Goal: Information Seeking & Learning: Compare options

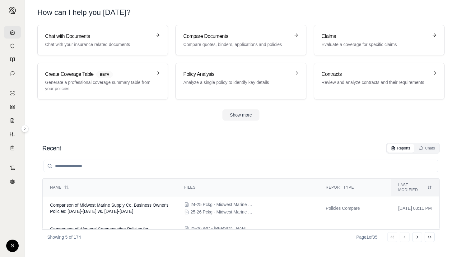
scroll to position [28, 0]
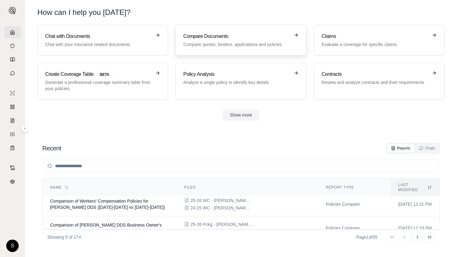
click at [268, 42] on p "Compare quotes, binders, applications and policies" at bounding box center [236, 44] width 106 height 6
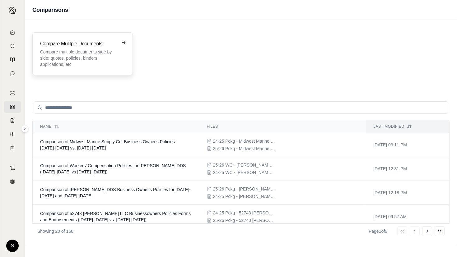
click at [84, 50] on p "Compare multiple documents side by side: quotes, policies, binders, application…" at bounding box center [78, 58] width 76 height 19
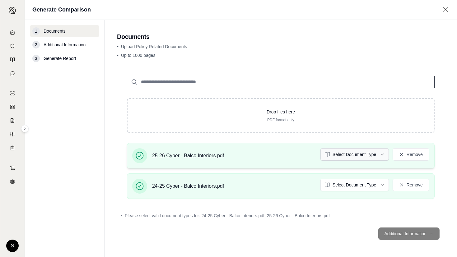
click at [362, 155] on html "S Generate Comparison 1 Documents 2 Additional Information 3 Generate Report Do…" at bounding box center [228, 128] width 457 height 257
click at [360, 187] on html "S Generate Comparison 1 Documents 2 Additional Information 3 Generate Report Do…" at bounding box center [228, 128] width 457 height 257
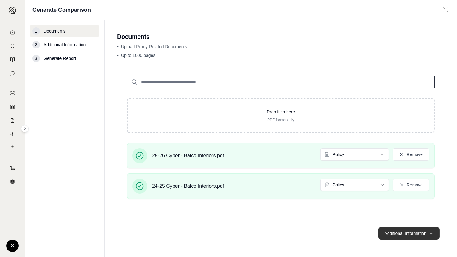
drag, startPoint x: 409, startPoint y: 235, endPoint x: 404, endPoint y: 234, distance: 4.8
click at [409, 235] on button "Additional Information →" at bounding box center [408, 233] width 61 height 12
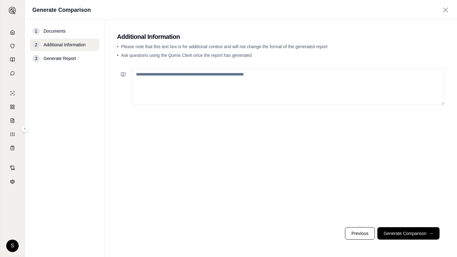
click at [194, 88] on textarea at bounding box center [288, 86] width 313 height 37
paste textarea "**********"
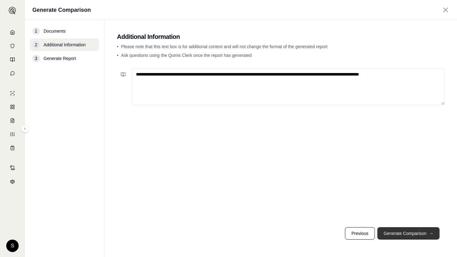
type textarea "**********"
click at [408, 235] on button "Generate Comparison →" at bounding box center [408, 233] width 62 height 12
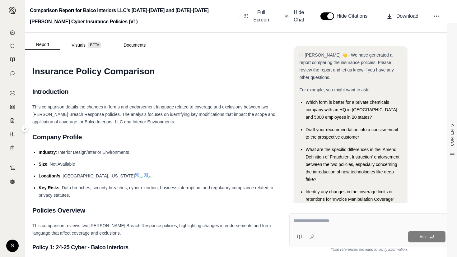
paste textarea "**********"
type textarea "**********"
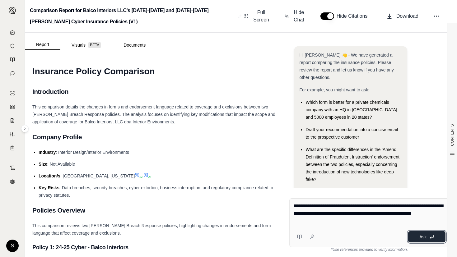
click at [427, 236] on button "Ask" at bounding box center [426, 236] width 37 height 11
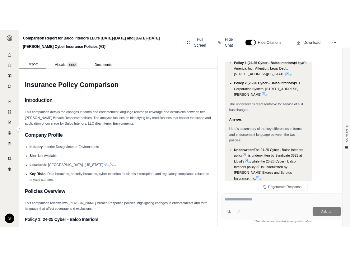
scroll to position [2344, 0]
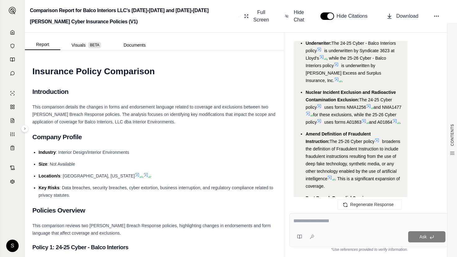
click at [345, 232] on div "Ask" at bounding box center [381, 236] width 128 height 11
click at [345, 233] on div "Ask" at bounding box center [381, 236] width 128 height 11
click at [321, 227] on div at bounding box center [369, 222] width 152 height 10
click at [296, 221] on textarea at bounding box center [369, 220] width 152 height 7
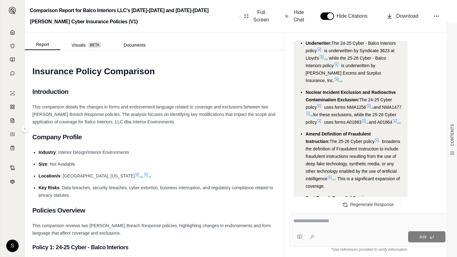
click at [296, 221] on textarea at bounding box center [369, 220] width 152 height 7
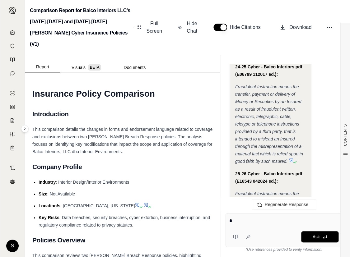
scroll to position [3053, 0]
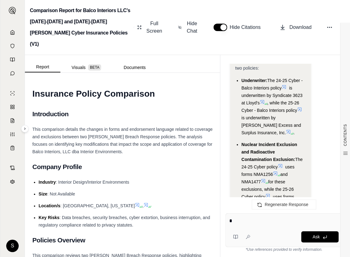
click at [300, 220] on textarea "*" at bounding box center [283, 220] width 109 height 7
drag, startPoint x: 258, startPoint y: 224, endPoint x: 226, endPoint y: 220, distance: 32.3
click at [226, 220] on div "* Ask" at bounding box center [283, 230] width 117 height 34
type textarea "********"
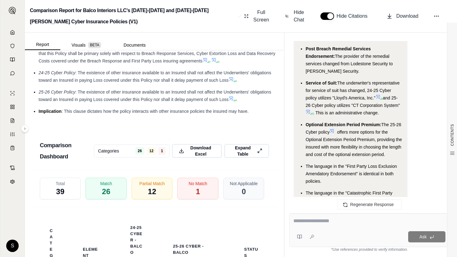
scroll to position [1714, 0]
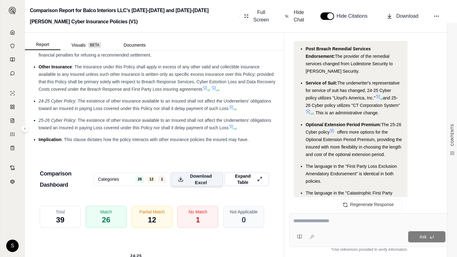
click at [199, 186] on span "Download Excel" at bounding box center [201, 179] width 30 height 13
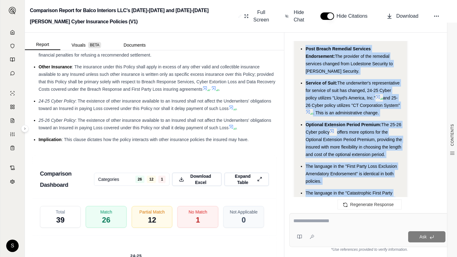
scroll to position [6439, 0]
drag, startPoint x: 298, startPoint y: 139, endPoint x: 330, endPoint y: 155, distance: 35.6
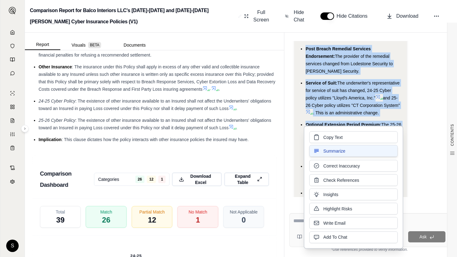
copy div "Here's a summary of the key changes and their potential impact on Balco Interio…"
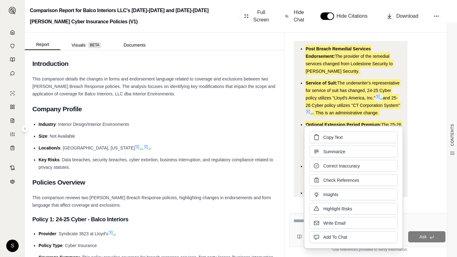
scroll to position [0, 0]
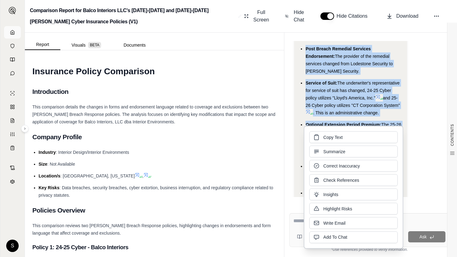
click at [11, 32] on icon at bounding box center [13, 32] width 4 height 4
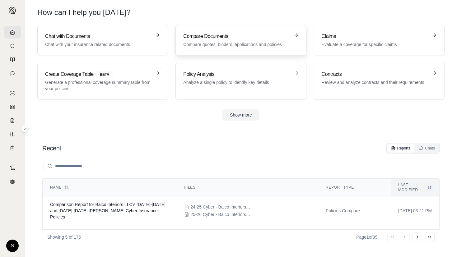
click at [280, 39] on h3 "Compare Documents" at bounding box center [236, 36] width 106 height 7
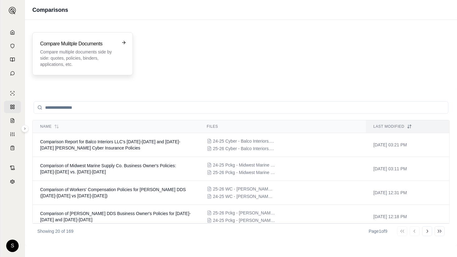
click at [106, 68] on div "Compare Mulitple Documents Compare multiple documents side by side: quotes, pol…" at bounding box center [82, 53] width 100 height 43
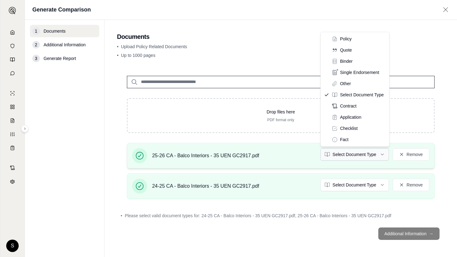
click at [359, 155] on html "S Generate Comparison 1 Documents 2 Additional Information 3 Generate Report Do…" at bounding box center [228, 128] width 457 height 257
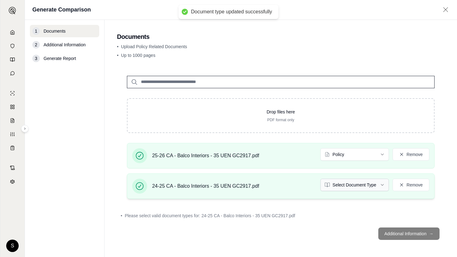
click at [354, 184] on html "Document type updated successfully S Generate Comparison 1 Documents 2 Addition…" at bounding box center [228, 128] width 457 height 257
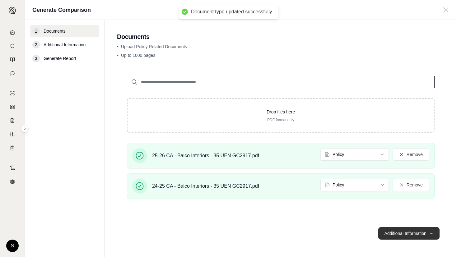
click at [408, 230] on button "Additional Information →" at bounding box center [408, 233] width 61 height 12
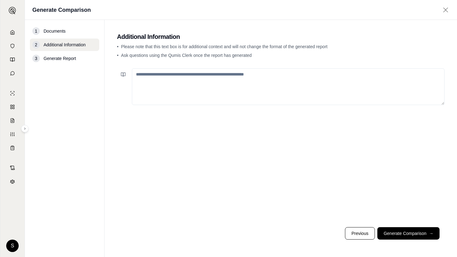
click at [231, 88] on textarea at bounding box center [288, 86] width 313 height 37
paste textarea "**********"
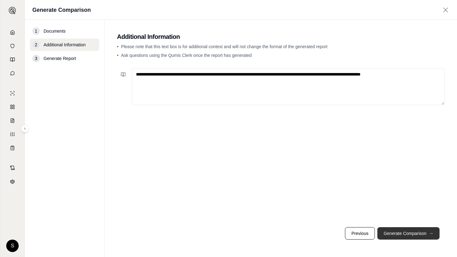
type textarea "**********"
click at [419, 235] on button "Generate Comparison →" at bounding box center [408, 233] width 62 height 12
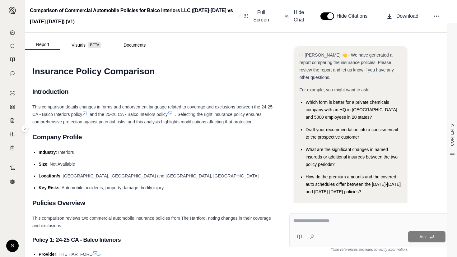
scroll to position [12, 0]
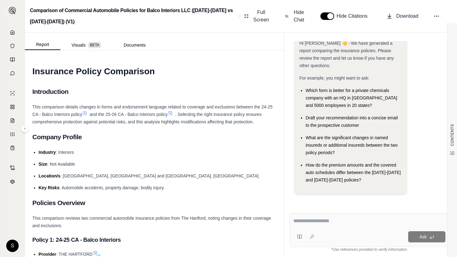
click at [339, 226] on div at bounding box center [369, 222] width 152 height 10
click at [327, 220] on textarea at bounding box center [369, 220] width 152 height 7
paste textarea "**********"
type textarea "**********"
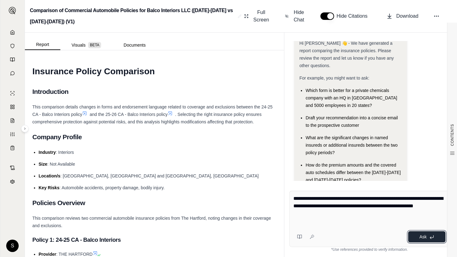
click at [430, 234] on button "Ask" at bounding box center [426, 236] width 37 height 11
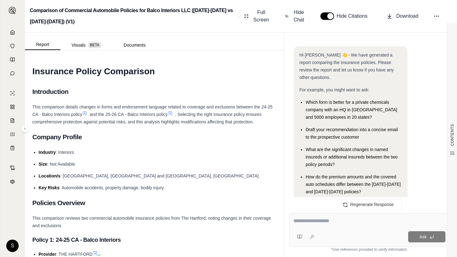
scroll to position [2026, 0]
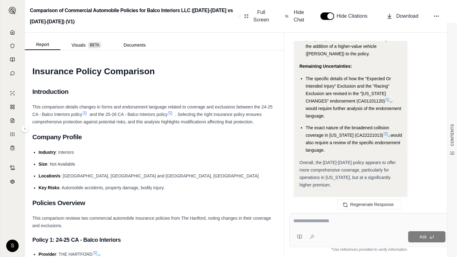
drag, startPoint x: 394, startPoint y: 155, endPoint x: 396, endPoint y: 158, distance: 4.0
click at [394, 160] on span "Overall, the [DATE]-[DATE] policy appears to offer more comprehensive coverage,…" at bounding box center [347, 173] width 96 height 27
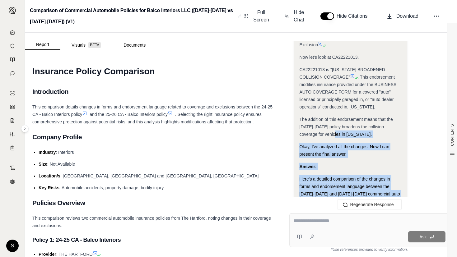
scroll to position [1347, 0]
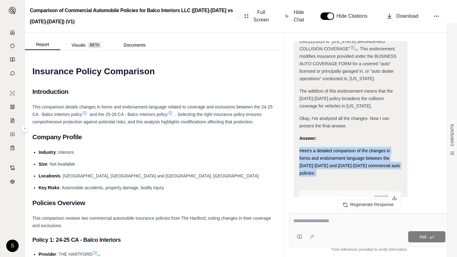
drag, startPoint x: 396, startPoint y: 158, endPoint x: 300, endPoint y: 135, distance: 98.3
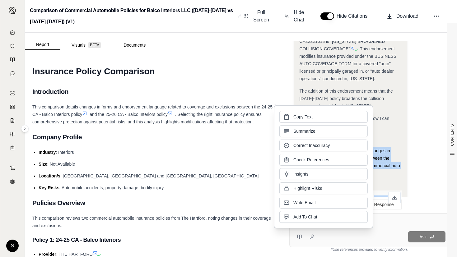
copy div "Here's a detailed comparison of the changes in forms and endorsement language b…"
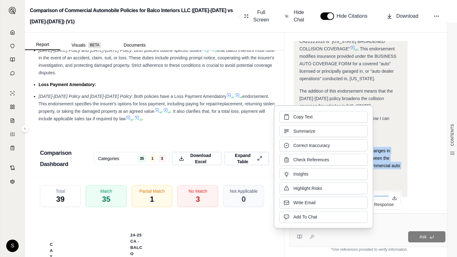
scroll to position [1140, 0]
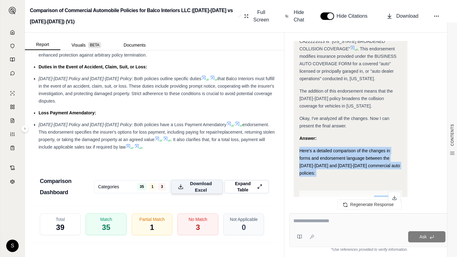
click at [198, 182] on span "Download Excel" at bounding box center [201, 186] width 30 height 13
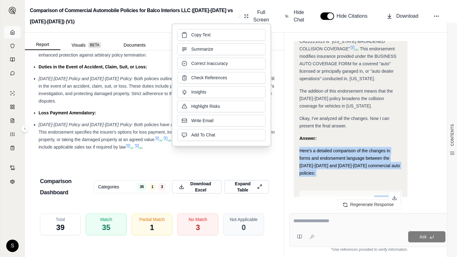
click at [15, 32] on link at bounding box center [12, 32] width 17 height 12
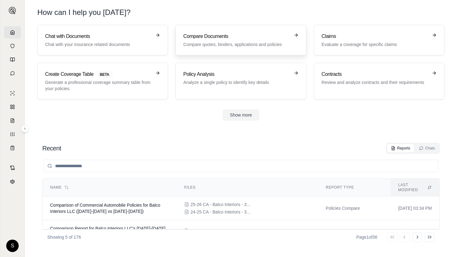
click at [238, 38] on h3 "Compare Documents" at bounding box center [236, 36] width 106 height 7
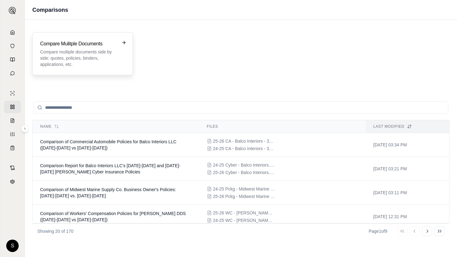
click at [70, 65] on p "Compare multiple documents side by side: quotes, policies, binders, application…" at bounding box center [78, 58] width 76 height 19
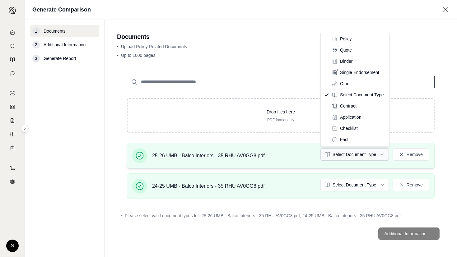
click at [371, 153] on html "S Generate Comparison 1 Documents 2 Additional Information 3 Generate Report Do…" at bounding box center [228, 128] width 457 height 257
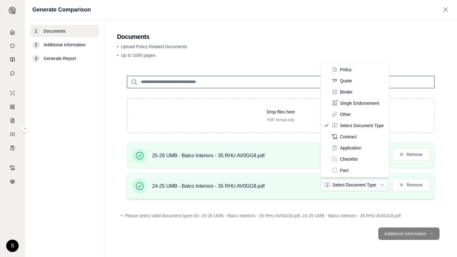
click at [367, 187] on html "S Generate Comparison 1 Documents 2 Additional Information 3 Generate Report Do…" at bounding box center [228, 128] width 457 height 257
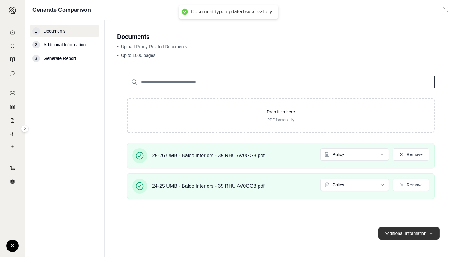
click at [419, 232] on button "Additional Information →" at bounding box center [408, 233] width 61 height 12
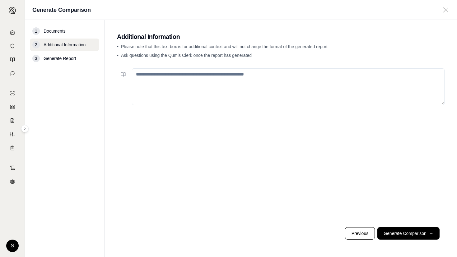
click at [271, 86] on textarea at bounding box center [288, 86] width 313 height 37
paste textarea "**********"
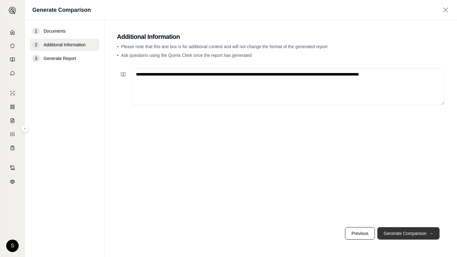
type textarea "**********"
click at [393, 230] on button "Generate Comparison →" at bounding box center [408, 233] width 62 height 12
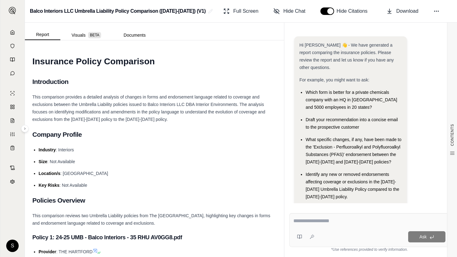
scroll to position [17, 0]
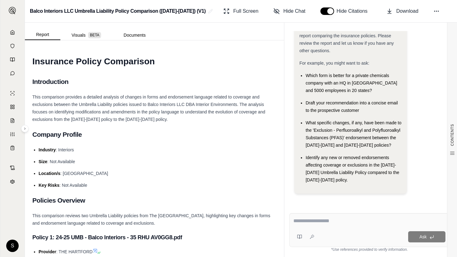
click at [310, 225] on textarea at bounding box center [369, 220] width 152 height 7
paste textarea "**********"
type textarea "**********"
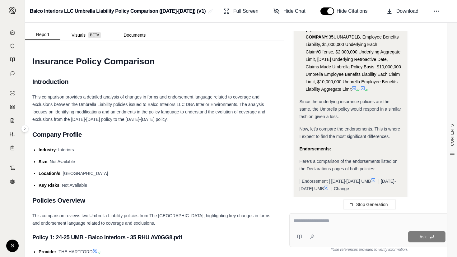
scroll to position [1172, 0]
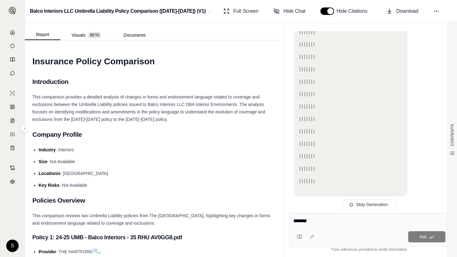
type textarea "********"
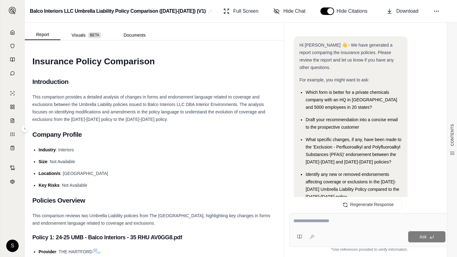
scroll to position [6397, 0]
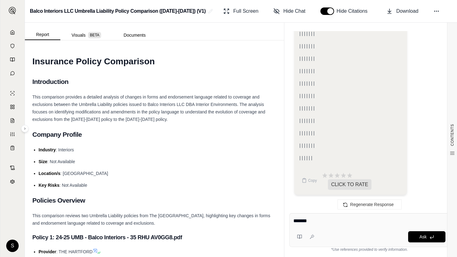
type textarea "********"
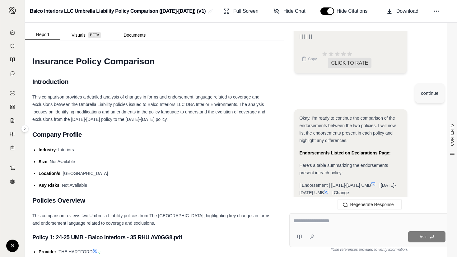
scroll to position [6604, 0]
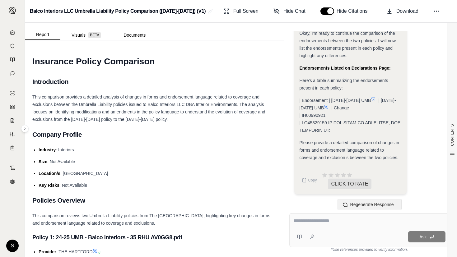
click at [367, 204] on span "Regenerate Response" at bounding box center [372, 204] width 44 height 5
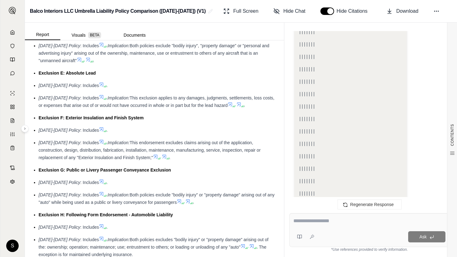
scroll to position [5388, 0]
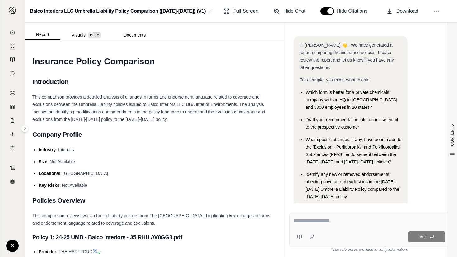
scroll to position [17, 0]
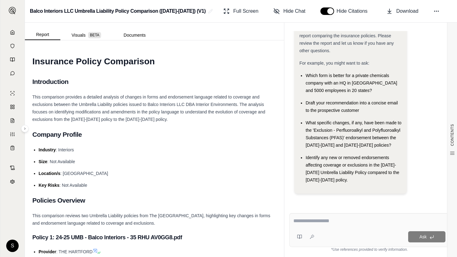
click at [313, 225] on textarea at bounding box center [369, 220] width 152 height 7
paste textarea "**********"
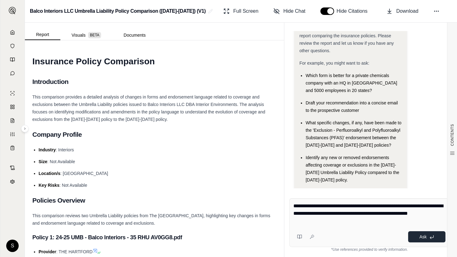
type textarea "**********"
click at [428, 237] on button "Ask" at bounding box center [426, 236] width 37 height 11
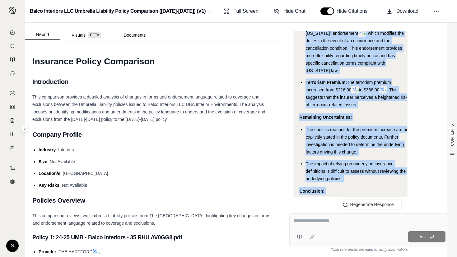
scroll to position [1930, 0]
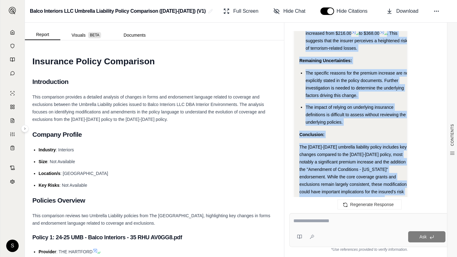
drag, startPoint x: 299, startPoint y: 125, endPoint x: 380, endPoint y: 164, distance: 89.3
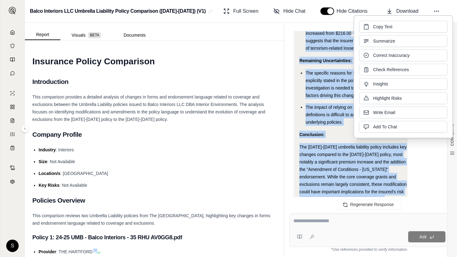
copy div "Significant Changes and Implications: Premium Increase: The premium increased s…"
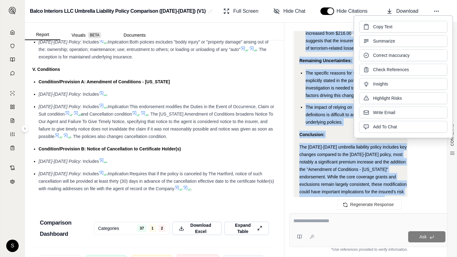
scroll to position [1357, 0]
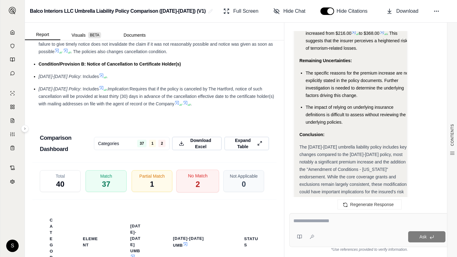
click at [195, 170] on div "No Match 2" at bounding box center [197, 181] width 43 height 23
click at [203, 145] on span "Download Excel" at bounding box center [201, 143] width 30 height 13
click at [14, 34] on icon at bounding box center [12, 32] width 5 height 5
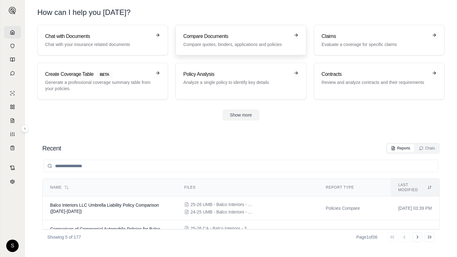
click at [259, 32] on link "Compare Documents Compare quotes, binders, applications and policies" at bounding box center [240, 40] width 131 height 30
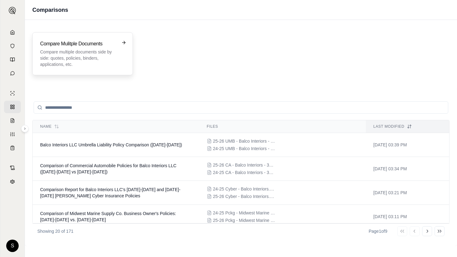
click at [78, 54] on p "Compare multiple documents side by side: quotes, policies, binders, application…" at bounding box center [78, 58] width 76 height 19
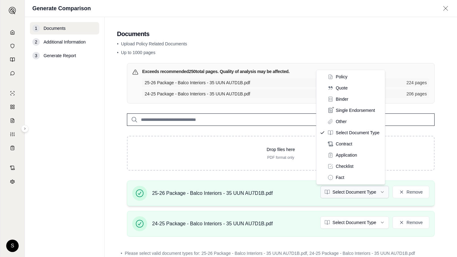
click at [351, 193] on html "S Generate Comparison 1 Documents 2 Additional Information 3 Generate Report Do…" at bounding box center [228, 128] width 457 height 257
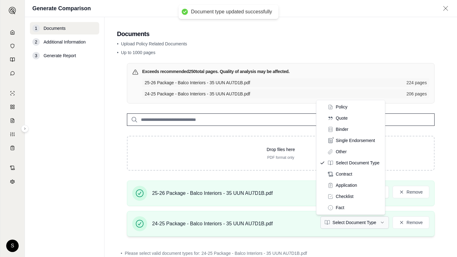
click at [358, 217] on html "Document type updated successfully S Generate Comparison 1 Documents 2 Addition…" at bounding box center [228, 128] width 457 height 257
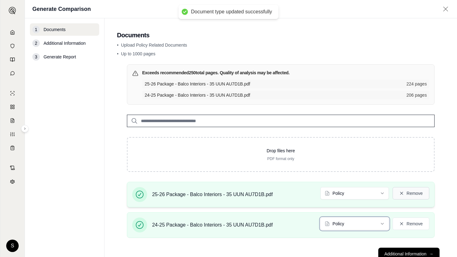
scroll to position [20, 0]
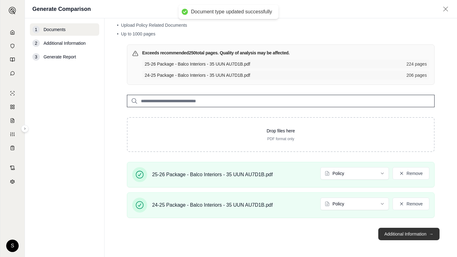
click at [405, 230] on button "Additional Information →" at bounding box center [408, 234] width 61 height 12
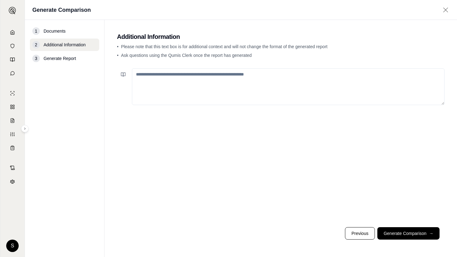
click at [177, 89] on textarea at bounding box center [288, 86] width 313 height 37
paste textarea "**********"
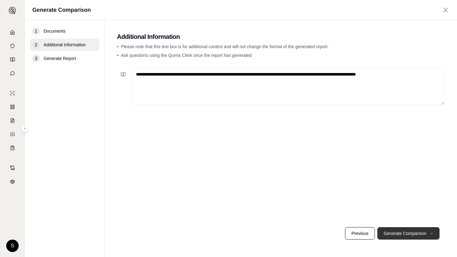
type textarea "**********"
click at [406, 231] on button "Generate Comparison →" at bounding box center [408, 233] width 62 height 12
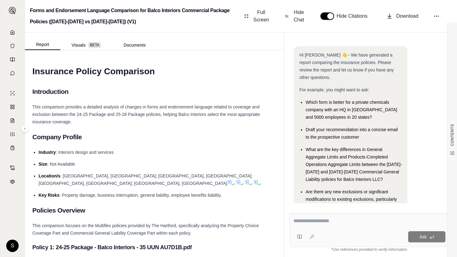
scroll to position [14, 0]
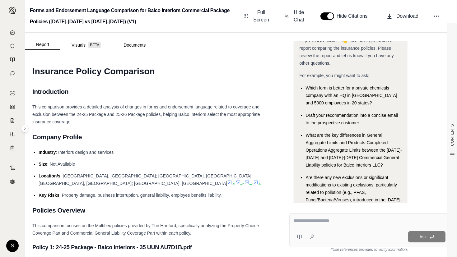
click at [342, 226] on div at bounding box center [369, 222] width 152 height 10
click at [349, 224] on textarea at bounding box center [369, 220] width 152 height 7
paste textarea "**********"
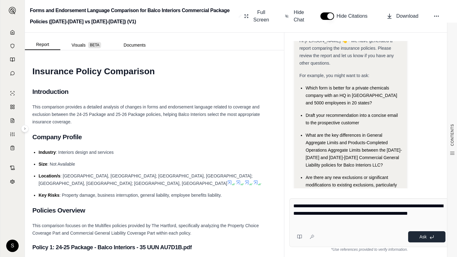
type textarea "**********"
click at [421, 239] on button "Ask" at bounding box center [426, 236] width 37 height 11
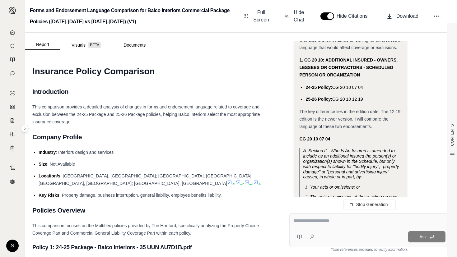
scroll to position [11956, 0]
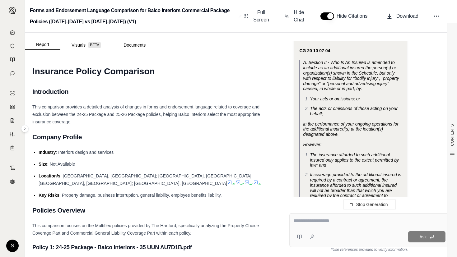
click at [215, 47] on div "Report Visuals BETA Documents" at bounding box center [154, 41] width 259 height 17
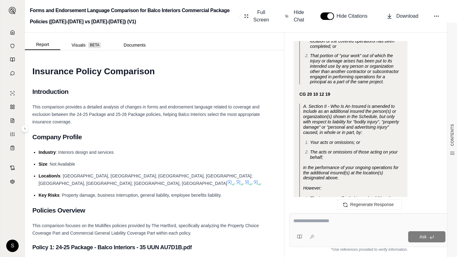
scroll to position [12245, 0]
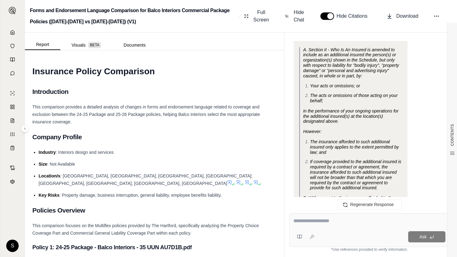
click at [329, 222] on textarea at bounding box center [369, 220] width 152 height 7
type textarea "********"
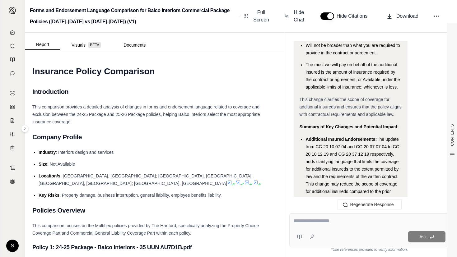
scroll to position [13223, 0]
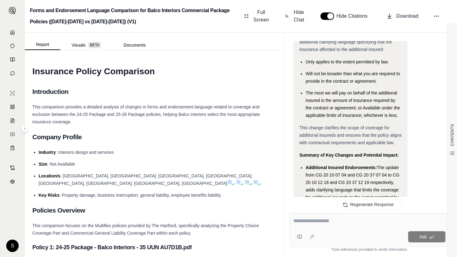
click at [304, 248] on div "Here's a summary of the key changes and their potential impact:" at bounding box center [350, 255] width 103 height 15
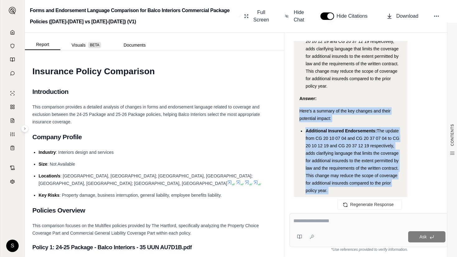
scroll to position [13393, 0]
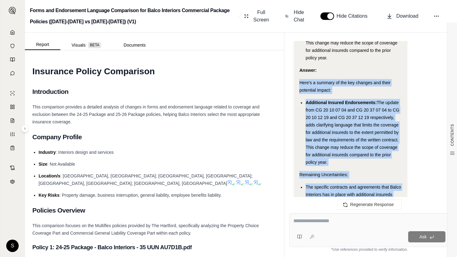
drag, startPoint x: 320, startPoint y: 155, endPoint x: 398, endPoint y: 160, distance: 77.9
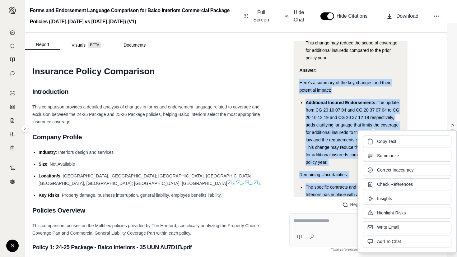
copy div "Here's a summary of the key changes and their potential impact: Additional Insu…"
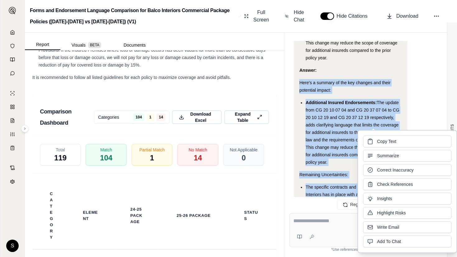
scroll to position [1375, 0]
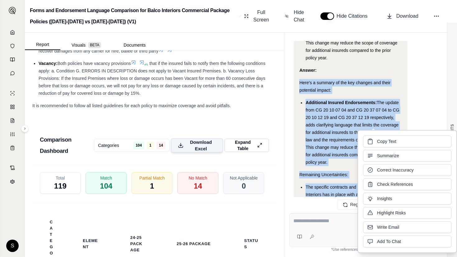
click at [197, 139] on span "Download Excel" at bounding box center [201, 145] width 30 height 13
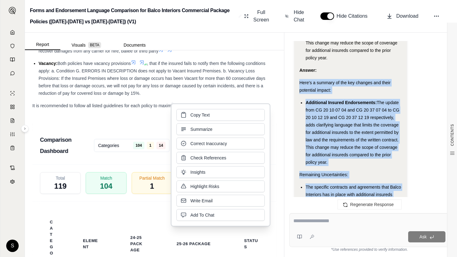
drag, startPoint x: 16, startPoint y: 34, endPoint x: 11, endPoint y: 32, distance: 5.1
click at [16, 34] on link at bounding box center [12, 32] width 17 height 12
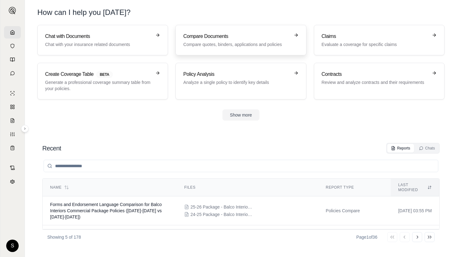
click at [208, 41] on div "Compare Documents Compare quotes, binders, applications and policies" at bounding box center [236, 40] width 106 height 15
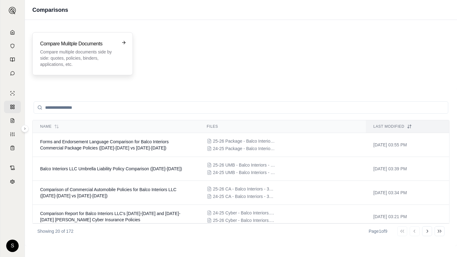
click at [62, 56] on p "Compare multiple documents side by side: quotes, policies, binders, application…" at bounding box center [78, 58] width 76 height 19
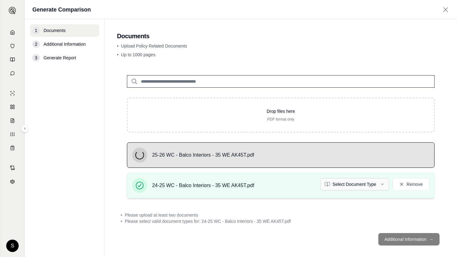
click at [354, 185] on html "S Generate Comparison 1 Documents 2 Additional Information 3 Generate Report Do…" at bounding box center [228, 128] width 457 height 257
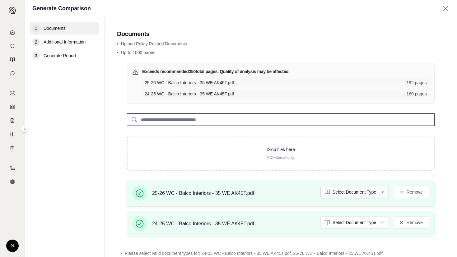
click at [345, 189] on html "S Generate Comparison 1 Documents 2 Additional Information 3 Generate Report Do…" at bounding box center [228, 128] width 457 height 257
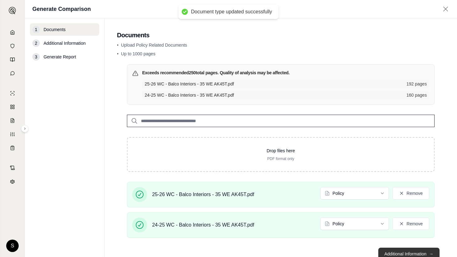
click at [389, 250] on button "Additional Information →" at bounding box center [408, 254] width 61 height 12
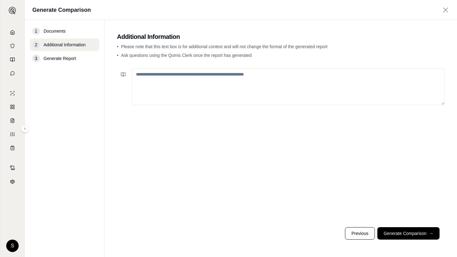
click at [188, 84] on textarea at bounding box center [288, 86] width 313 height 37
paste textarea "**********"
type textarea "**********"
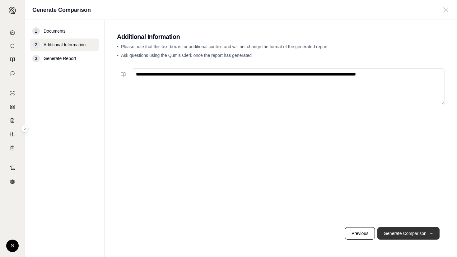
click at [414, 230] on button "Generate Comparison →" at bounding box center [408, 233] width 62 height 12
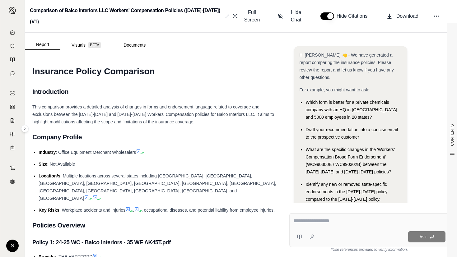
click at [324, 227] on div at bounding box center [369, 222] width 152 height 10
click at [333, 223] on textarea at bounding box center [369, 220] width 152 height 7
click at [304, 223] on textarea at bounding box center [369, 220] width 152 height 7
paste textarea "**********"
type textarea "**********"
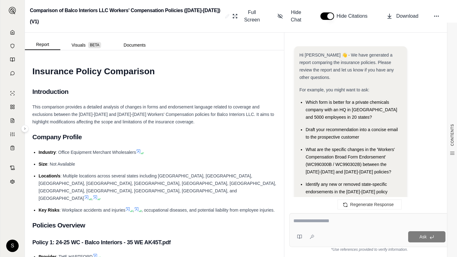
scroll to position [2978, 0]
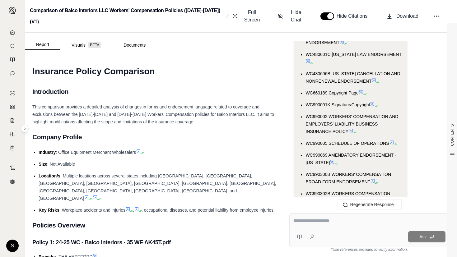
click at [334, 221] on textarea at bounding box center [369, 220] width 152 height 7
type textarea "********"
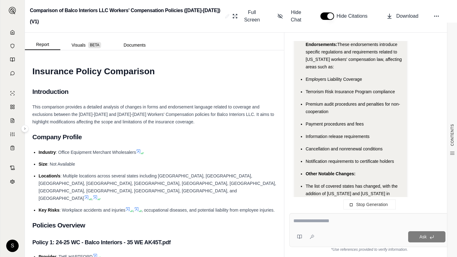
scroll to position [5350, 0]
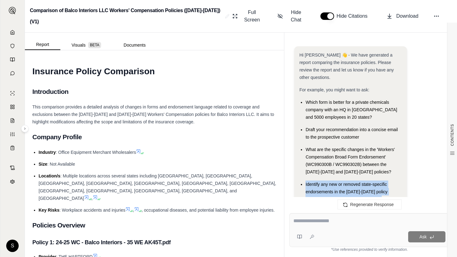
scroll to position [5397, 0]
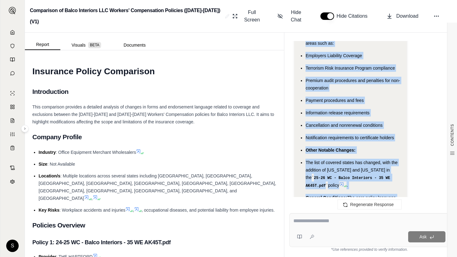
click at [335, 161] on div "Hi Rhonda 👋 - We have generated a report comparing the insurance policies. Plea…" at bounding box center [369, 122] width 160 height 162
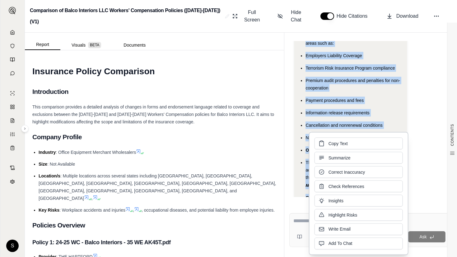
click at [352, 243] on span "A detailed comparison of the Schedule of Operations for each policy is needed t…" at bounding box center [353, 256] width 96 height 27
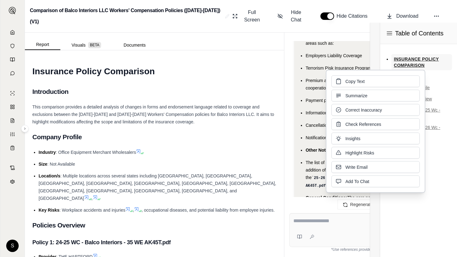
click at [429, 60] on link "INSURANCE POLICY COMPARISON" at bounding box center [421, 62] width 61 height 16
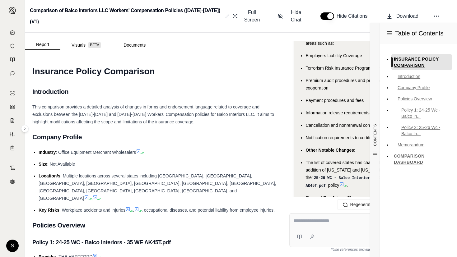
scroll to position [12, 0]
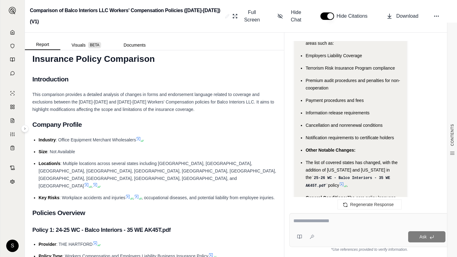
click at [311, 194] on div "General Conditions: The core policy language and general conditions related to …" at bounding box center [353, 209] width 96 height 30
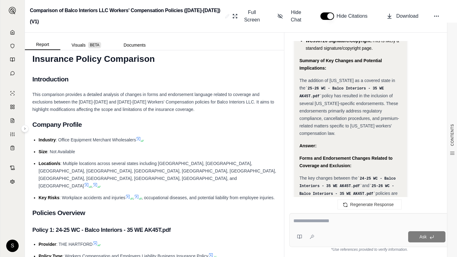
scroll to position [4831, 0]
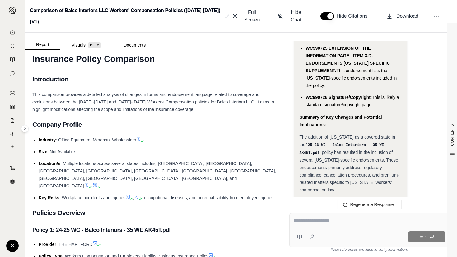
click at [300, 212] on strong "Forms and Endorsement Changes Related to Coverage and Exclusion:" at bounding box center [345, 218] width 93 height 12
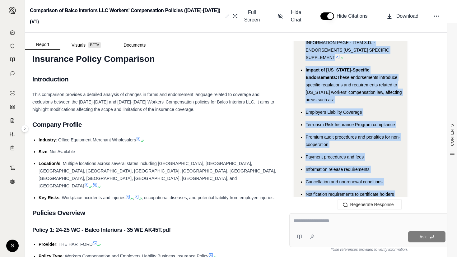
scroll to position [5397, 0]
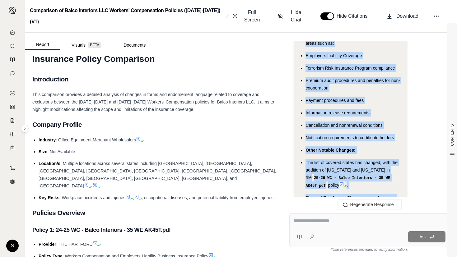
drag, startPoint x: 299, startPoint y: 85, endPoint x: 382, endPoint y: 154, distance: 108.2
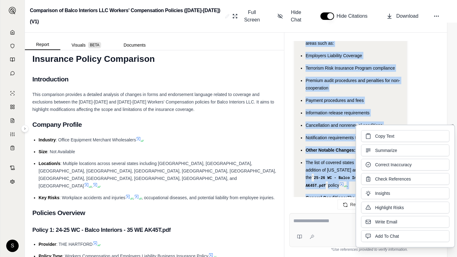
copy div "Forms and Endorsement Changes Related to Coverage and Exclusion: The key change…"
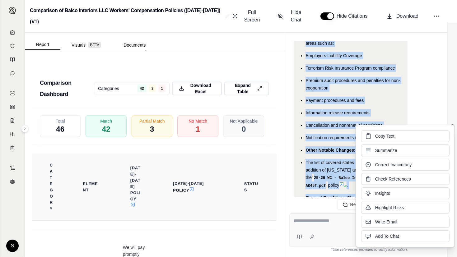
scroll to position [1252, 0]
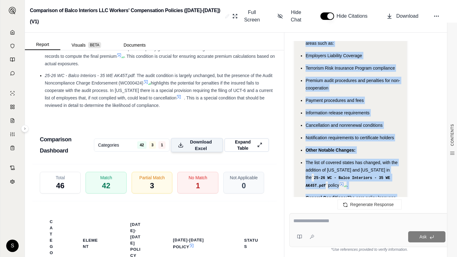
click at [191, 139] on span "Download Excel" at bounding box center [201, 145] width 30 height 13
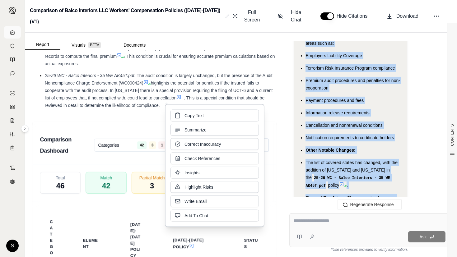
click at [12, 32] on polyline at bounding box center [12, 33] width 1 height 2
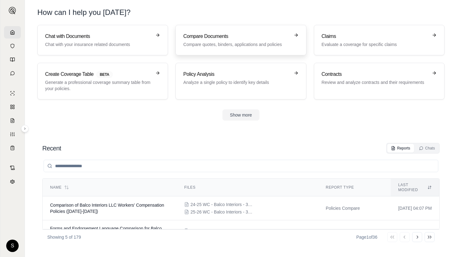
click at [201, 37] on h3 "Compare Documents" at bounding box center [236, 36] width 106 height 7
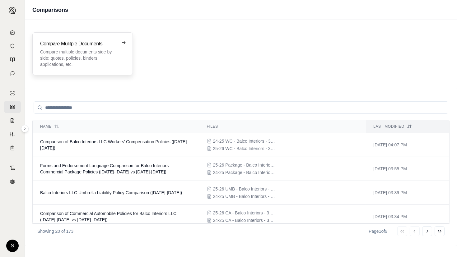
click at [124, 55] on div "Compare Mulitple Documents Compare multiple documents side by side: quotes, pol…" at bounding box center [82, 53] width 85 height 27
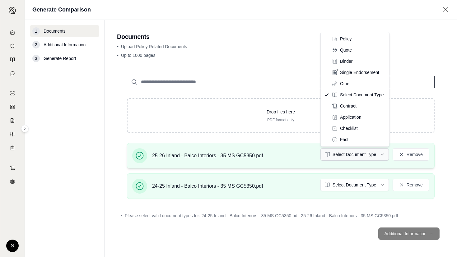
click at [357, 152] on html "S Generate Comparison 1 Documents 2 Additional Information 3 Generate Report Do…" at bounding box center [228, 128] width 457 height 257
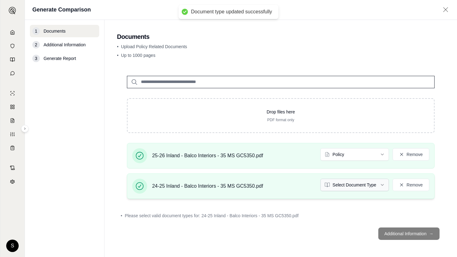
click at [361, 185] on html "Document type updated successfully S Generate Comparison 1 Documents 2 Addition…" at bounding box center [228, 128] width 457 height 257
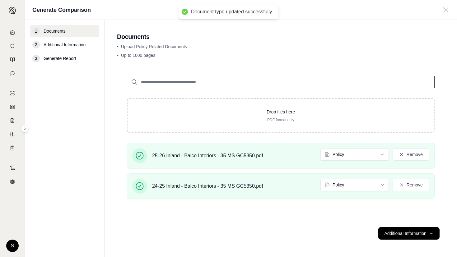
click at [415, 225] on footer "Additional Information →" at bounding box center [280, 233] width 327 height 22
click at [418, 231] on button "Additional Information →" at bounding box center [408, 233] width 61 height 12
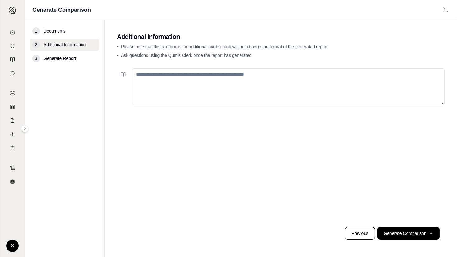
click at [223, 78] on textarea at bounding box center [288, 86] width 313 height 37
paste textarea "**********"
type textarea "**********"
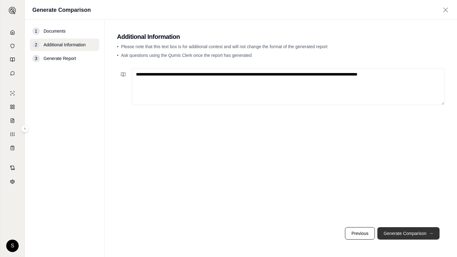
click at [399, 230] on button "Generate Comparison →" at bounding box center [408, 233] width 62 height 12
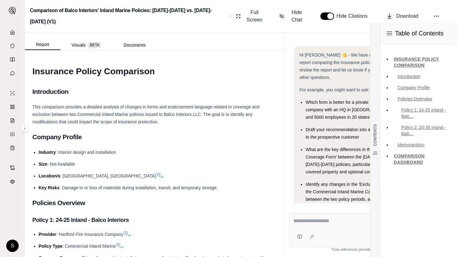
click at [311, 221] on textarea at bounding box center [369, 220] width 152 height 7
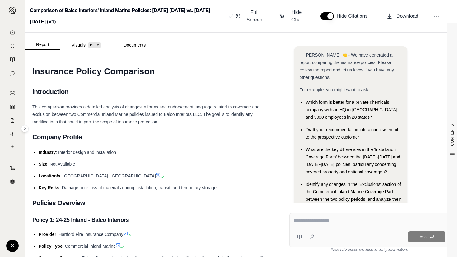
paste textarea "**********"
type textarea "**********"
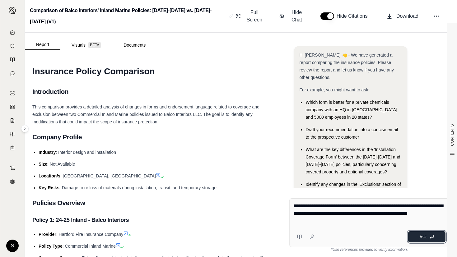
click at [419, 235] on button "Ask" at bounding box center [426, 236] width 37 height 11
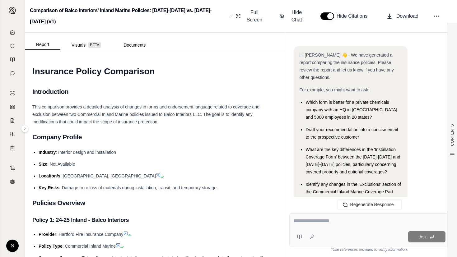
scroll to position [1469, 0]
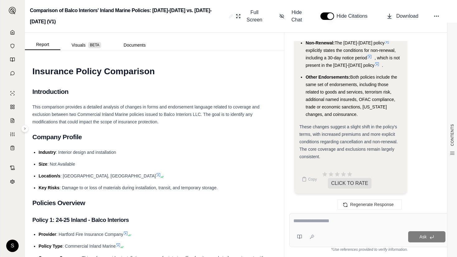
click at [325, 152] on div "These changes suggest a slight shift in the policy's terms, with increased prem…" at bounding box center [350, 141] width 103 height 37
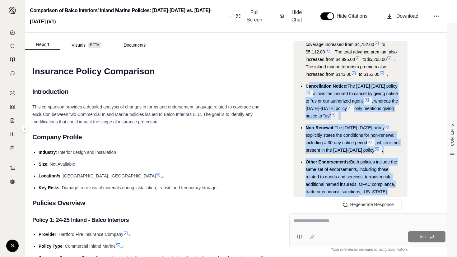
scroll to position [1328, 0]
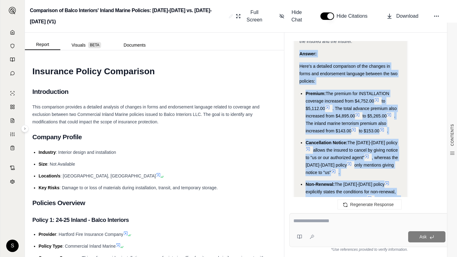
drag, startPoint x: 325, startPoint y: 161, endPoint x: 299, endPoint y: 53, distance: 110.5
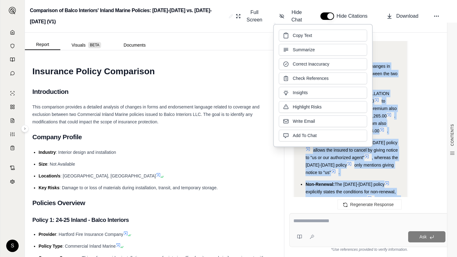
copy div "Answer: Here's a detailed comparison of the changes in forms and endorsement la…"
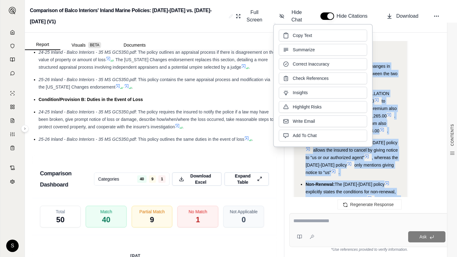
scroll to position [1216, 0]
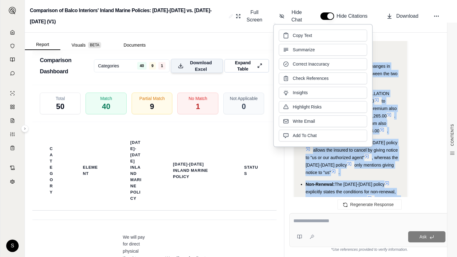
click at [197, 72] on span "Download Excel" at bounding box center [201, 65] width 30 height 13
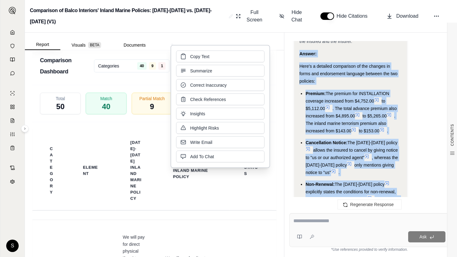
click at [11, 35] on link at bounding box center [12, 32] width 17 height 12
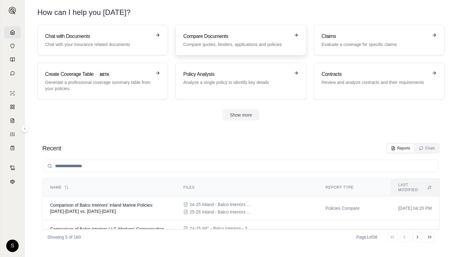
click at [234, 40] on h3 "Compare Documents" at bounding box center [236, 36] width 106 height 7
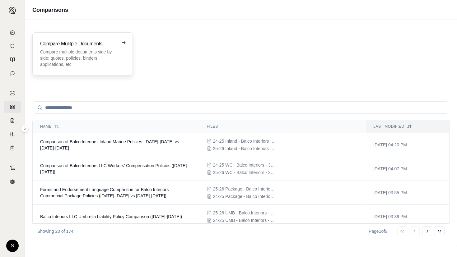
click at [117, 66] on div "Compare Mulitple Documents Compare multiple documents side by side: quotes, pol…" at bounding box center [82, 53] width 85 height 27
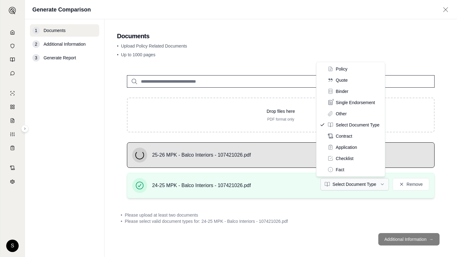
click at [357, 183] on html "S Generate Comparison 1 Documents 2 Additional Information 3 Generate Report Do…" at bounding box center [228, 128] width 457 height 257
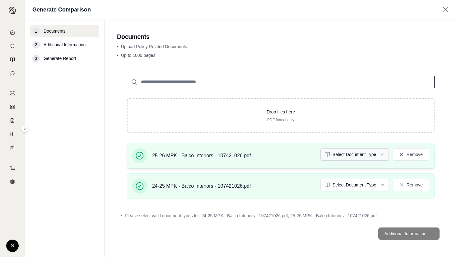
click at [360, 155] on html "S Generate Comparison 1 Documents 2 Additional Information 3 Generate Report Do…" at bounding box center [228, 128] width 457 height 257
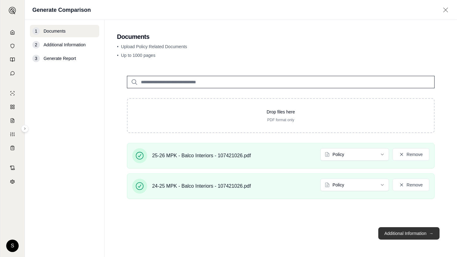
click at [411, 236] on button "Additional Information →" at bounding box center [408, 233] width 61 height 12
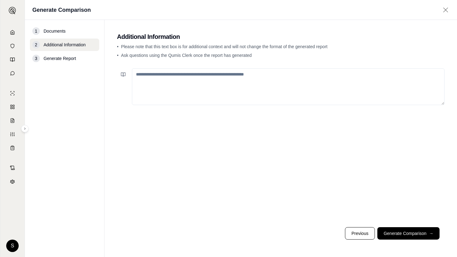
click at [225, 87] on textarea at bounding box center [288, 86] width 313 height 37
paste textarea "**********"
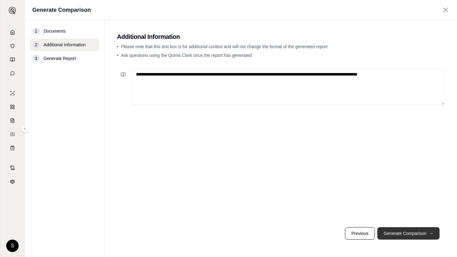
type textarea "**********"
click at [406, 233] on button "Generate Comparison →" at bounding box center [408, 233] width 62 height 12
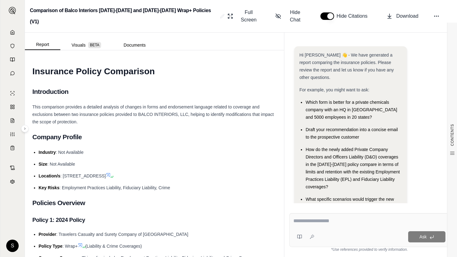
scroll to position [32, 0]
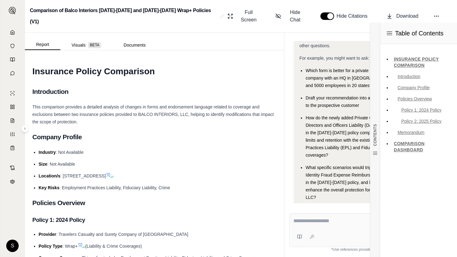
click at [314, 219] on textarea at bounding box center [369, 220] width 152 height 7
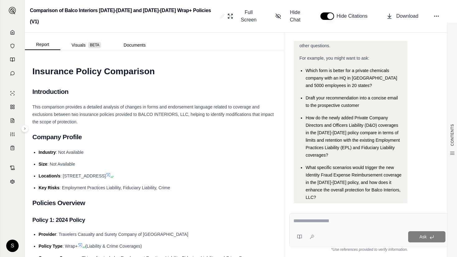
paste textarea "**********"
type textarea "**********"
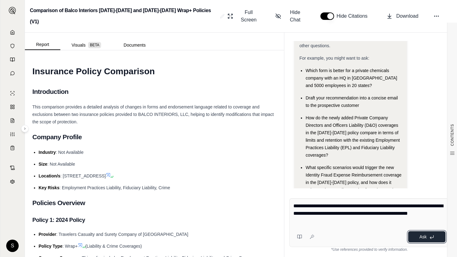
click at [424, 234] on button "Ask" at bounding box center [426, 236] width 37 height 11
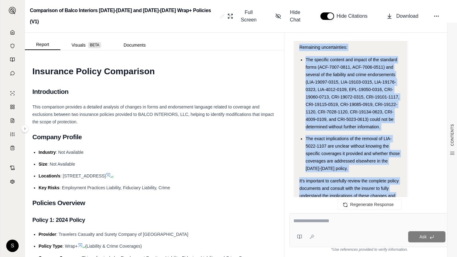
scroll to position [3311, 0]
drag, startPoint x: 304, startPoint y: 152, endPoint x: 369, endPoint y: 157, distance: 65.4
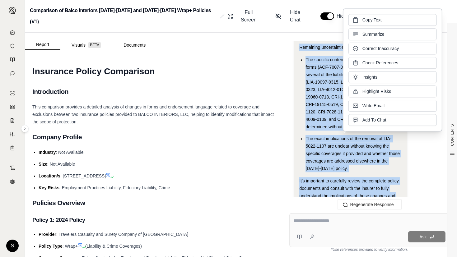
copy div "Here's a summary of the key changes in forms and endorsement language between t…"
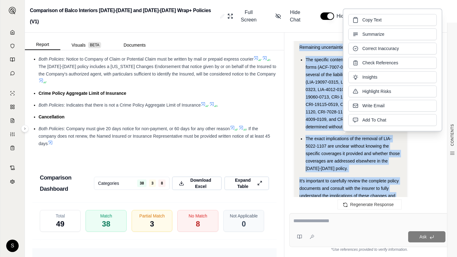
scroll to position [1328, 0]
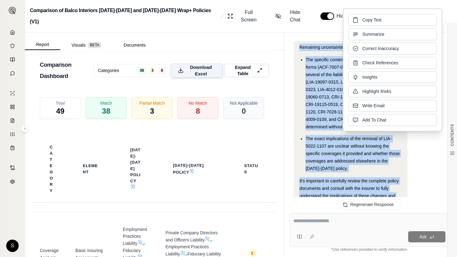
click at [189, 77] on span "Download Excel" at bounding box center [201, 70] width 30 height 13
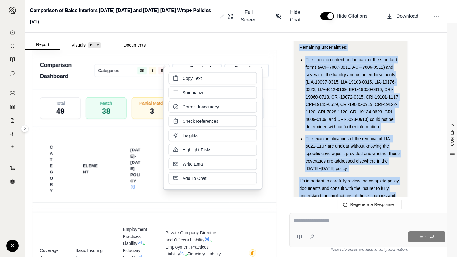
drag, startPoint x: 10, startPoint y: 34, endPoint x: 24, endPoint y: 23, distance: 18.2
click at [10, 34] on icon at bounding box center [12, 32] width 5 height 5
